Goal: Use online tool/utility: Utilize a website feature to perform a specific function

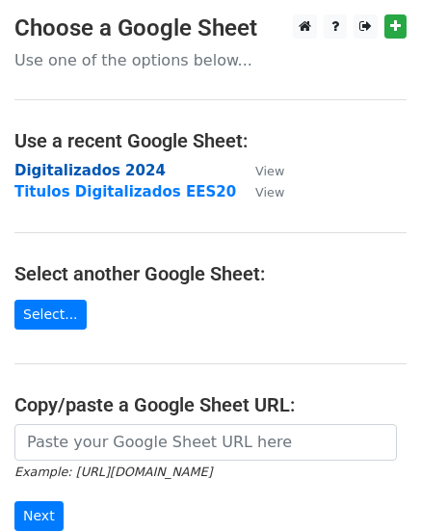
click at [130, 172] on strong "Digitalizados 2024" at bounding box center [89, 170] width 151 height 17
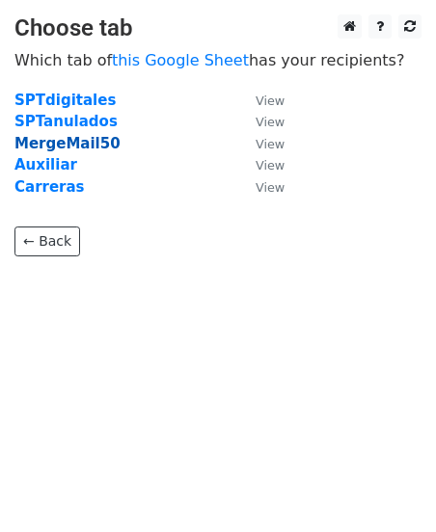
click at [85, 144] on strong "MergeMail50" at bounding box center [67, 143] width 106 height 17
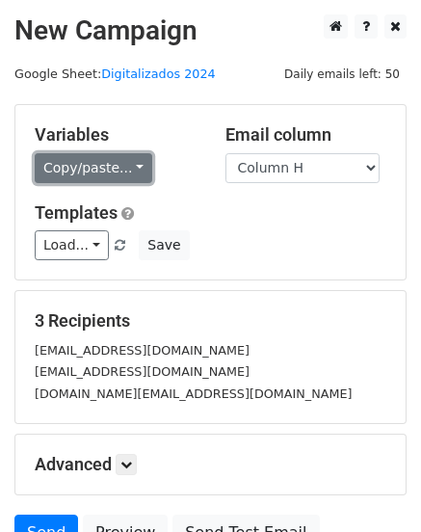
click at [134, 169] on link "Copy/paste..." at bounding box center [94, 168] width 118 height 30
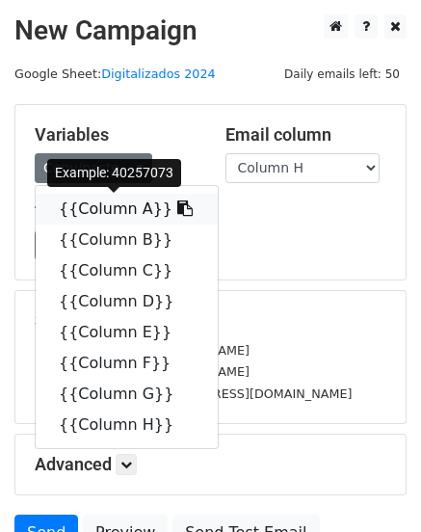
click at [119, 215] on link "{{Column A}}" at bounding box center [127, 209] width 182 height 31
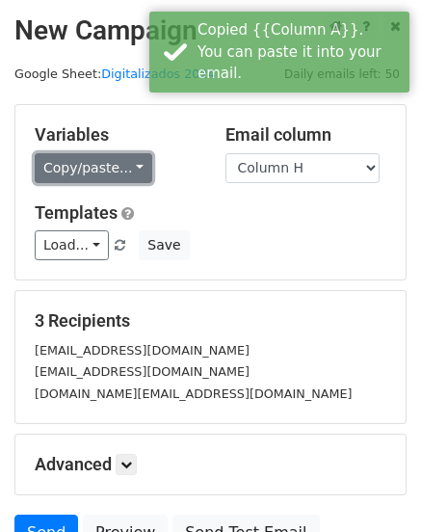
click at [119, 165] on link "Copy/paste..." at bounding box center [94, 168] width 118 height 30
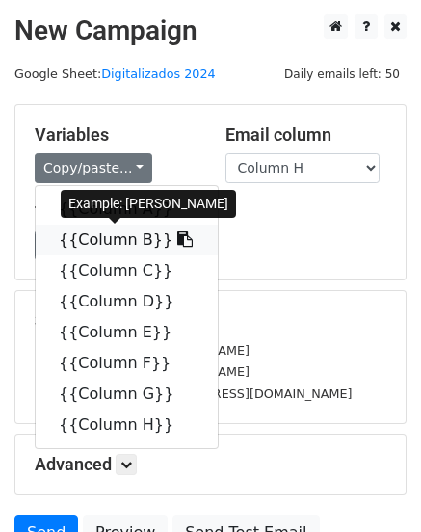
click at [119, 243] on link "{{Column B}}" at bounding box center [127, 240] width 182 height 31
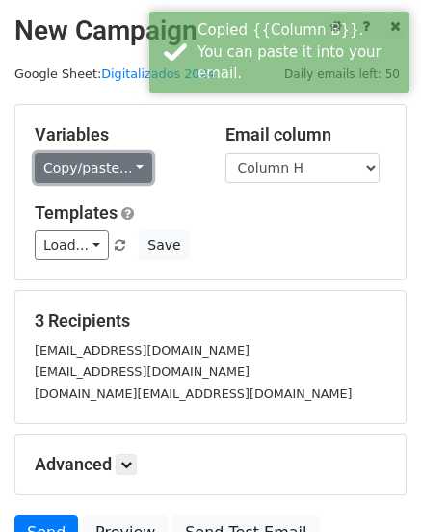
click at [106, 167] on link "Copy/paste..." at bounding box center [94, 168] width 118 height 30
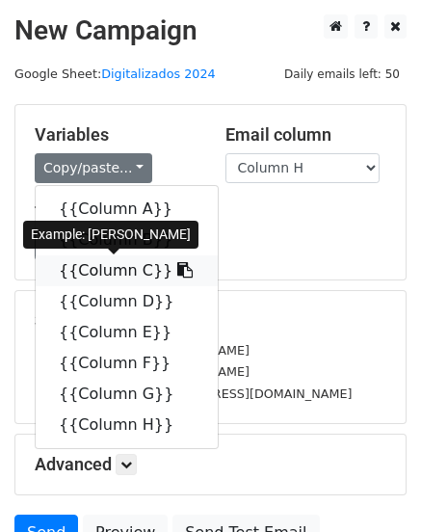
click at [110, 278] on link "{{Column C}}" at bounding box center [127, 270] width 182 height 31
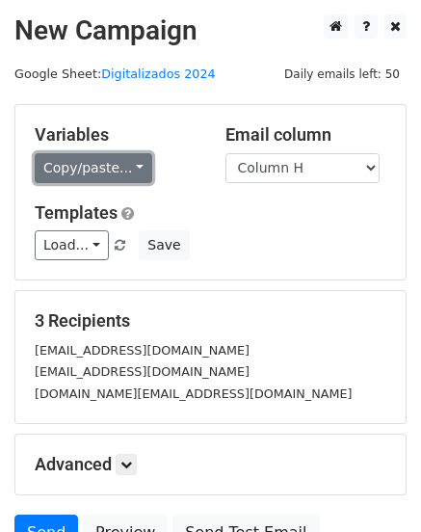
click at [95, 175] on link "Copy/paste..." at bounding box center [94, 168] width 118 height 30
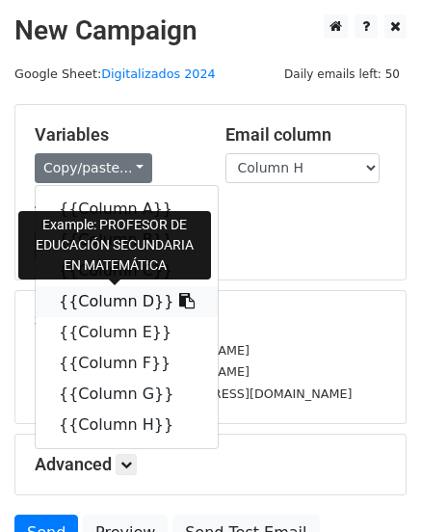
click at [111, 304] on link "{{Column D}}" at bounding box center [127, 301] width 182 height 31
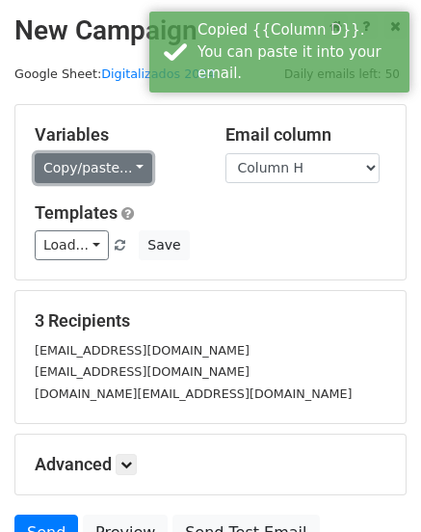
click at [103, 171] on link "Copy/paste..." at bounding box center [94, 168] width 118 height 30
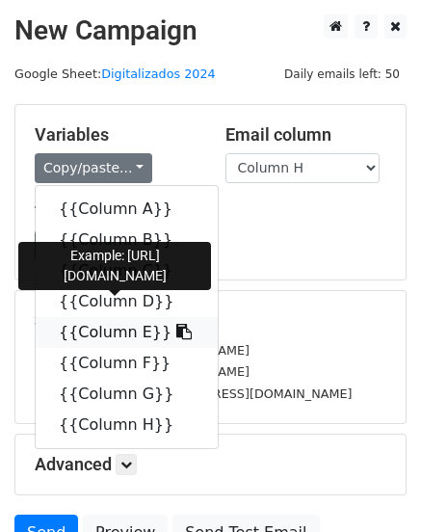
click at [121, 337] on link "{{Column E}}" at bounding box center [127, 332] width 182 height 31
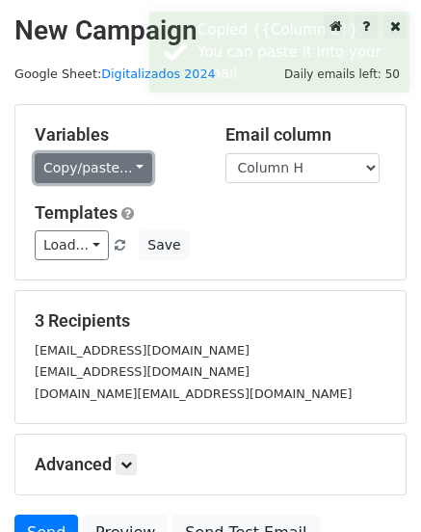
click at [112, 172] on link "Copy/paste..." at bounding box center [94, 168] width 118 height 30
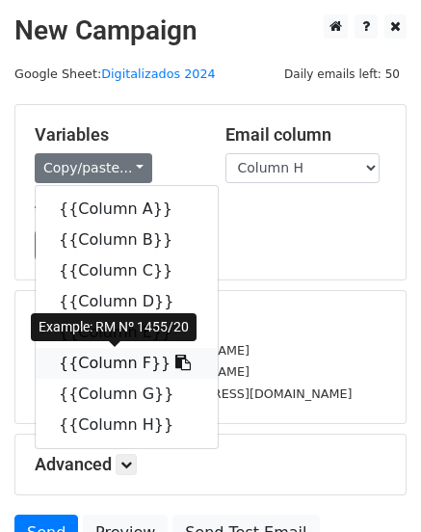
click at [102, 366] on link "{{Column F}}" at bounding box center [127, 363] width 182 height 31
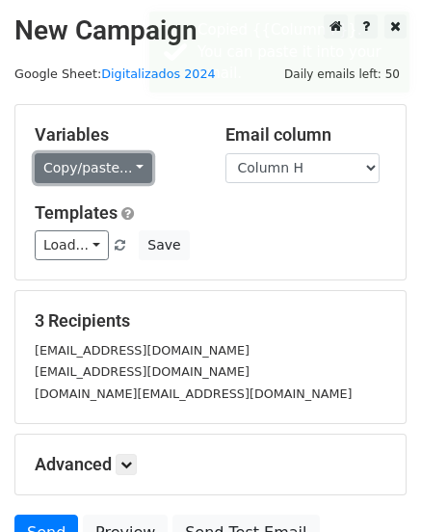
click at [117, 165] on link "Copy/paste..." at bounding box center [94, 168] width 118 height 30
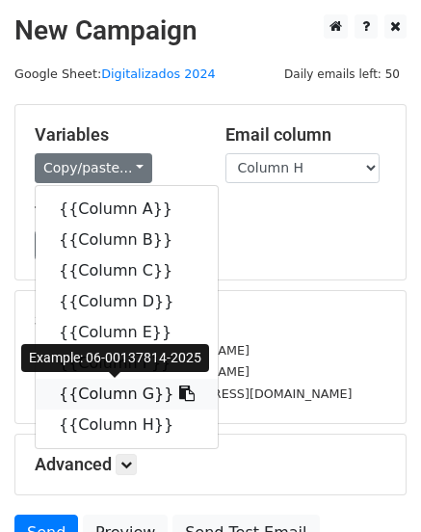
click at [115, 392] on link "{{Column G}}" at bounding box center [127, 394] width 182 height 31
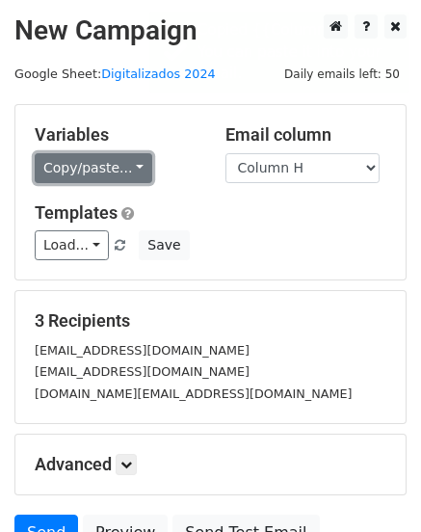
click at [106, 170] on link "Copy/paste..." at bounding box center [94, 168] width 118 height 30
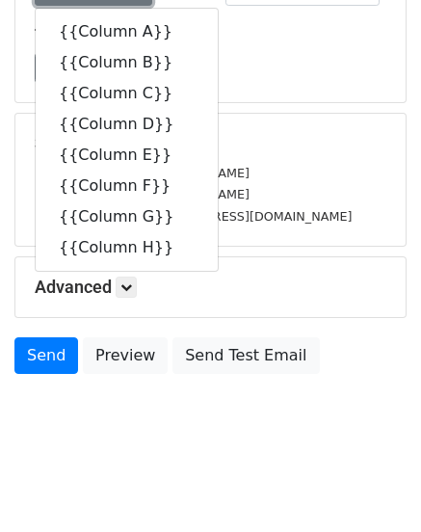
scroll to position [183, 0]
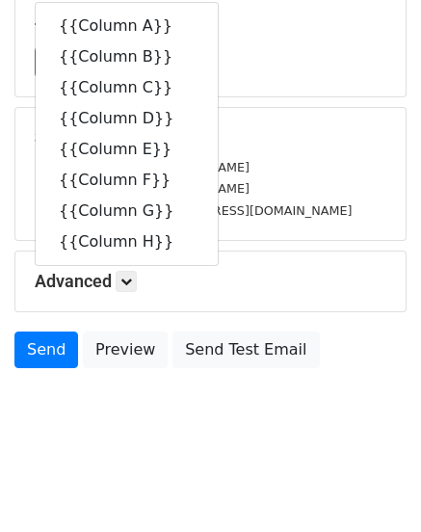
click at [305, 185] on div "[EMAIL_ADDRESS][DOMAIN_NAME]" at bounding box center [210, 188] width 381 height 22
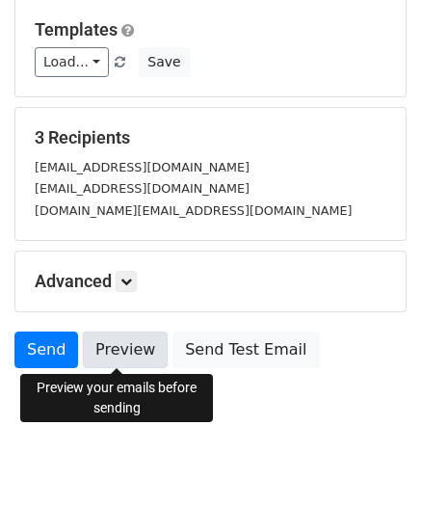
click at [109, 356] on link "Preview" at bounding box center [125, 349] width 85 height 37
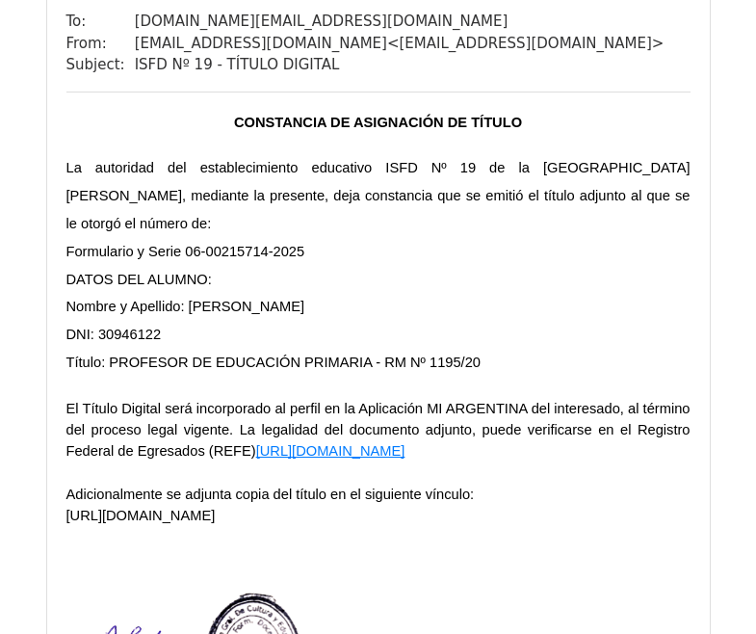
scroll to position [1850, 0]
